Goal: Task Accomplishment & Management: Use online tool/utility

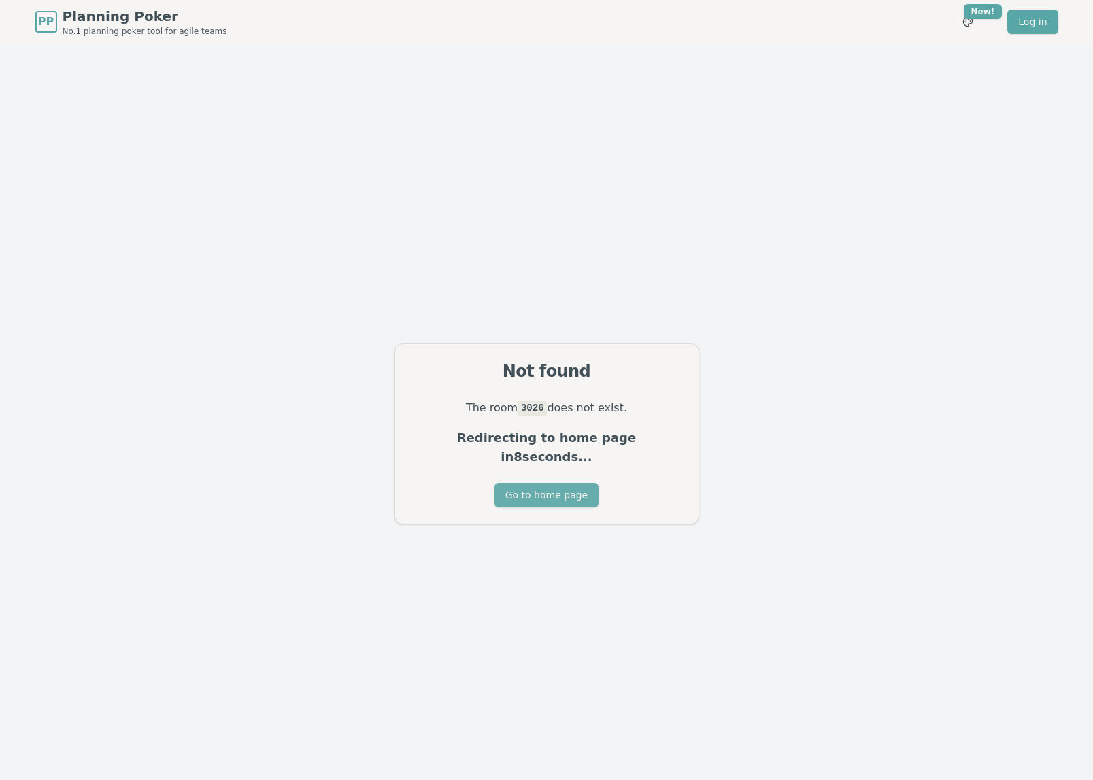
click at [520, 483] on button "Go to home page" at bounding box center [547, 495] width 104 height 24
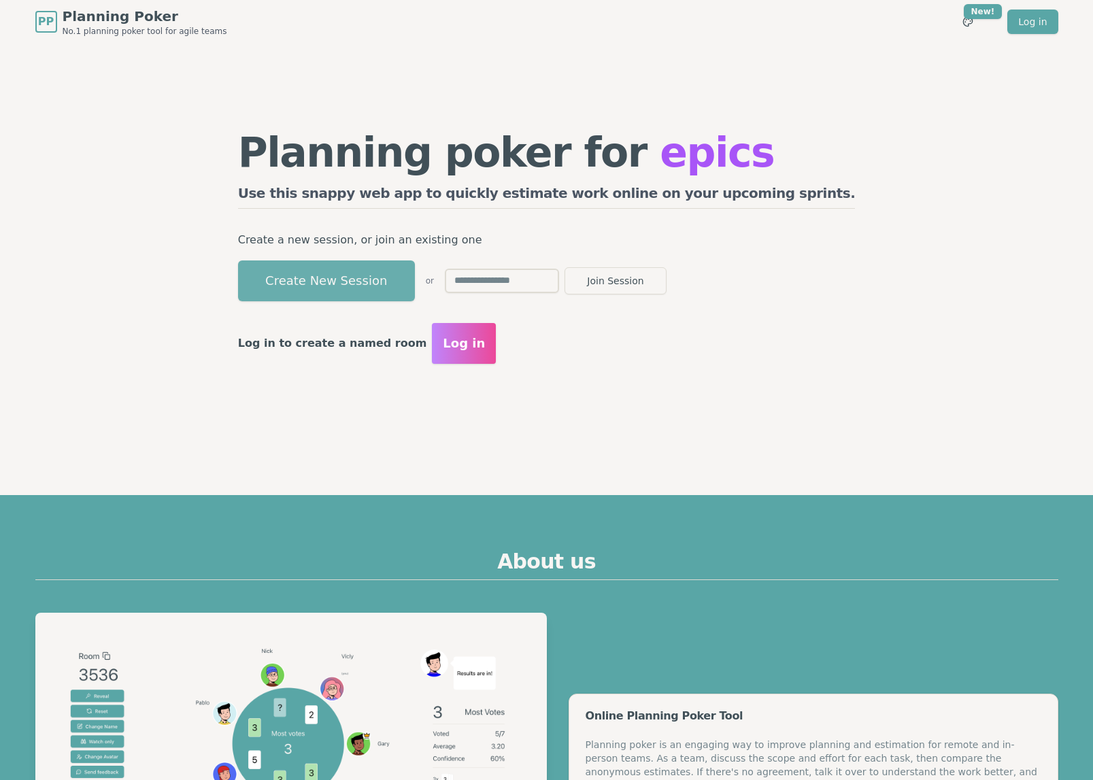
click at [388, 288] on button "Create New Session" at bounding box center [326, 281] width 177 height 41
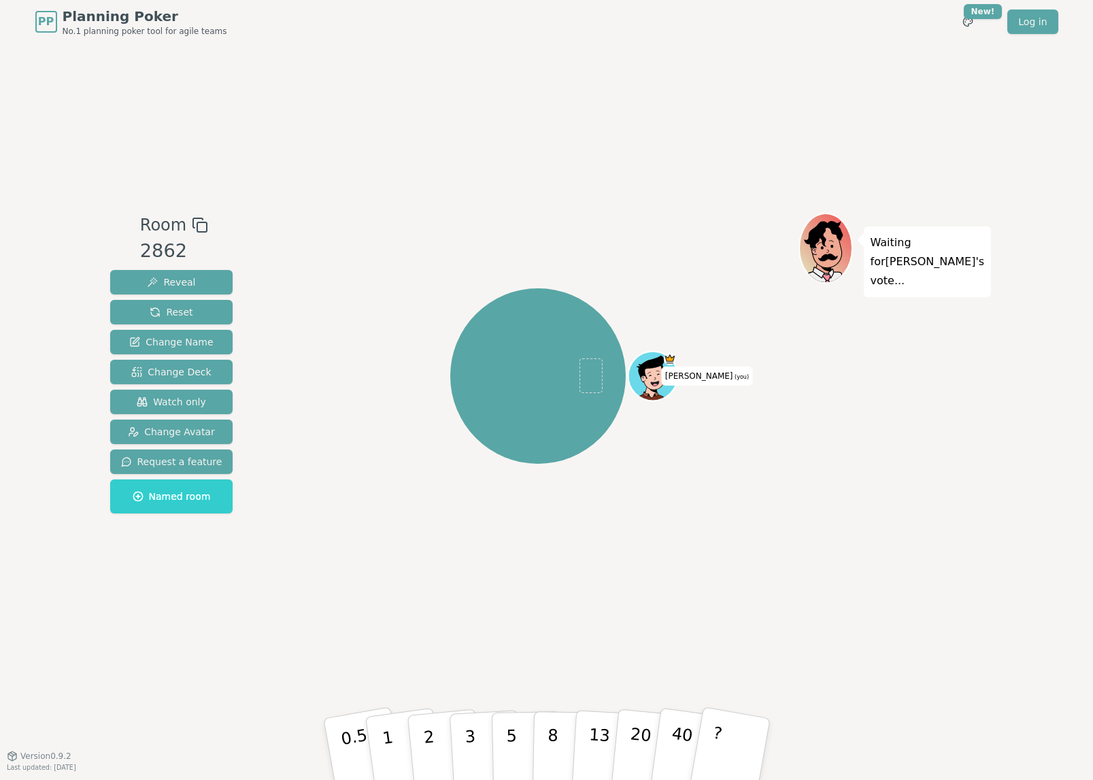
drag, startPoint x: 570, startPoint y: 44, endPoint x: 762, endPoint y: 31, distance: 192.2
click at [780, 17] on div "PP Planning Poker No.1 planning poker tool for agile teams Toggle theme New! Lo…" at bounding box center [546, 390] width 1093 height 780
click at [346, 282] on div "[PERSON_NAME] (you)" at bounding box center [538, 376] width 520 height 278
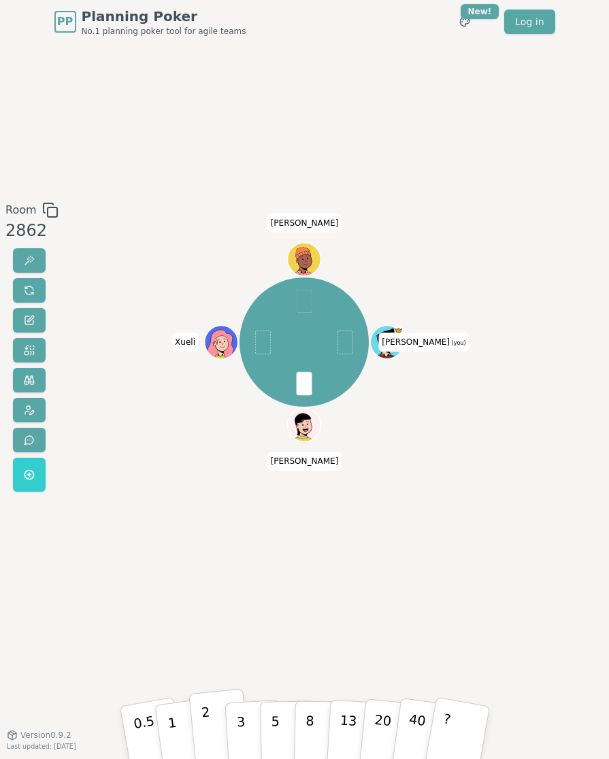
click at [203, 724] on p "2" at bounding box center [207, 733] width 14 height 61
click at [30, 297] on button at bounding box center [29, 290] width 33 height 24
click at [203, 726] on p "2" at bounding box center [207, 733] width 14 height 61
click at [37, 283] on button at bounding box center [29, 290] width 33 height 24
click at [238, 725] on p "3" at bounding box center [241, 733] width 12 height 61
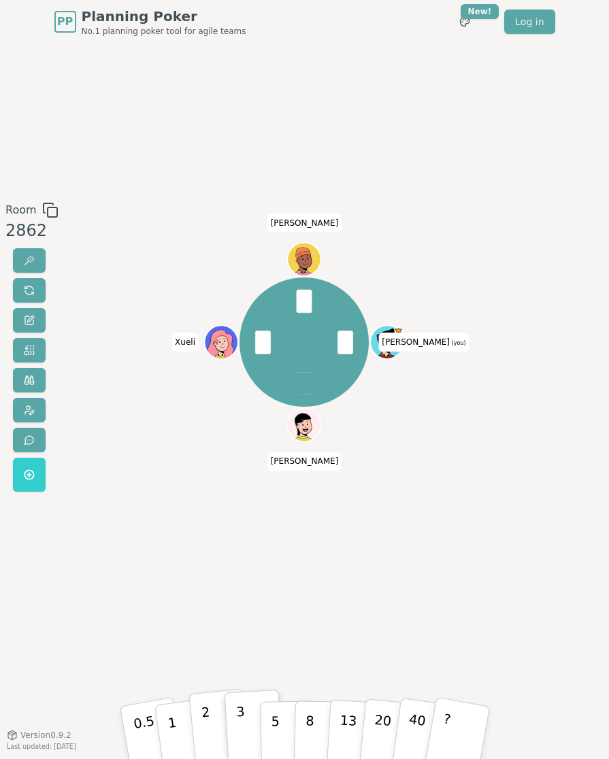
click at [213, 724] on button "2" at bounding box center [219, 731] width 62 height 86
click at [36, 292] on button at bounding box center [29, 290] width 33 height 24
click at [184, 729] on button "1" at bounding box center [185, 732] width 65 height 88
click at [216, 722] on button "2" at bounding box center [219, 731] width 62 height 86
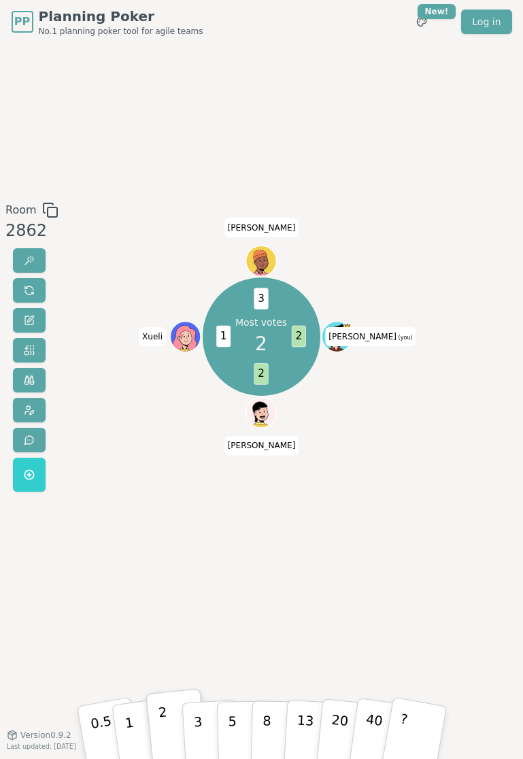
click at [10, 289] on div "Room 2862" at bounding box center [29, 349] width 59 height 295
click at [18, 286] on button at bounding box center [29, 290] width 33 height 24
click at [167, 718] on button "2" at bounding box center [177, 731] width 62 height 86
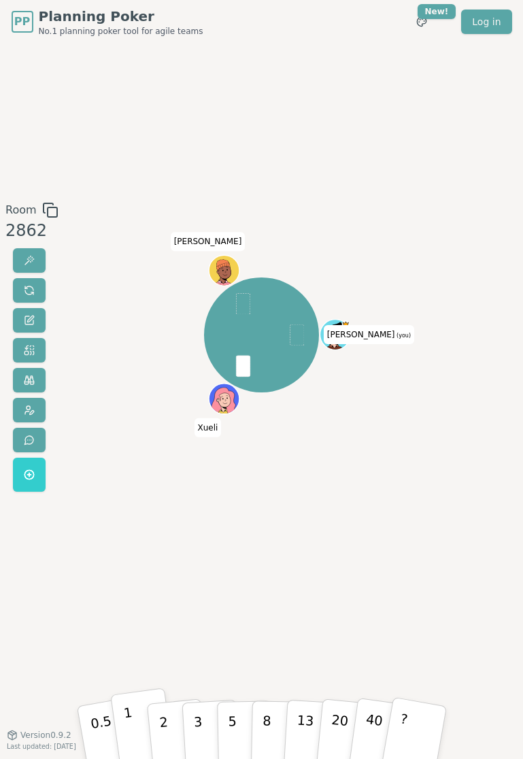
click at [137, 720] on button "1" at bounding box center [142, 732] width 65 height 88
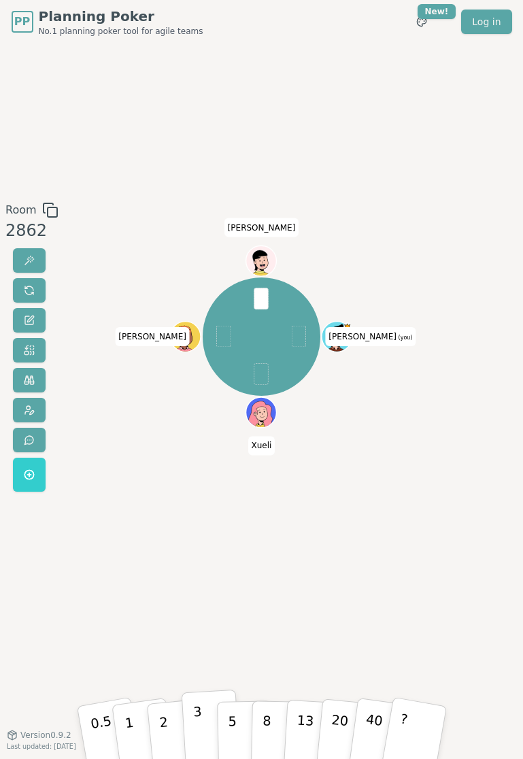
click at [201, 733] on p "3" at bounding box center [199, 733] width 12 height 61
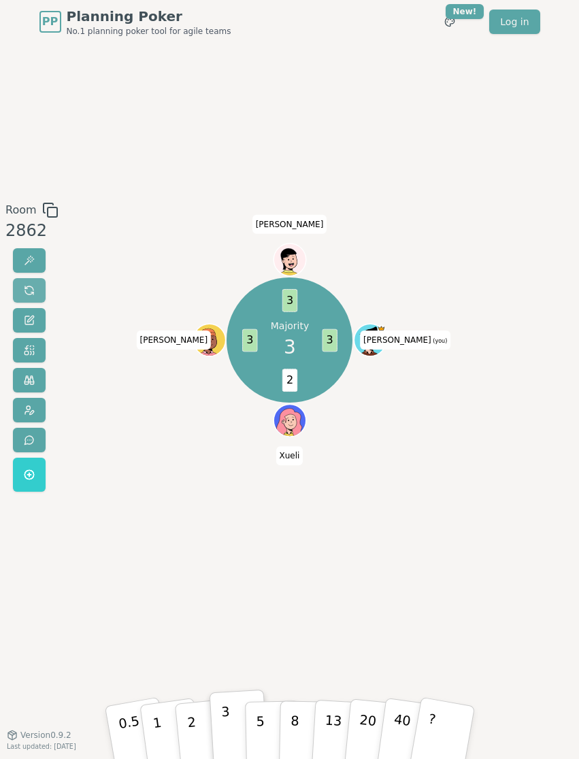
click at [35, 287] on button at bounding box center [29, 290] width 33 height 24
click at [197, 722] on button "2" at bounding box center [204, 731] width 62 height 86
